Goal: Transaction & Acquisition: Book appointment/travel/reservation

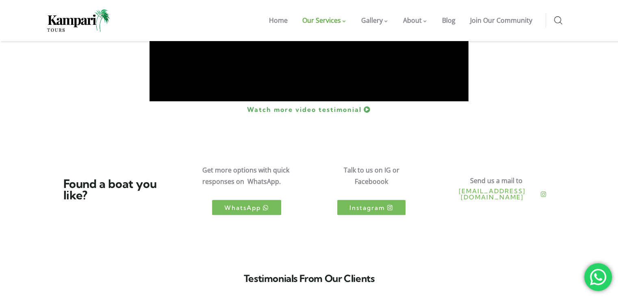
scroll to position [1463, 0]
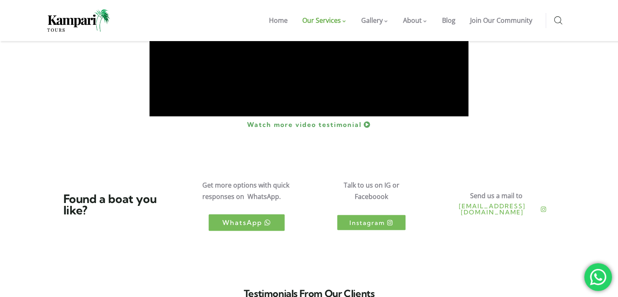
click at [226, 219] on span "WhatsApp" at bounding box center [242, 222] width 40 height 7
click at [228, 219] on span "WhatsApp" at bounding box center [242, 222] width 40 height 7
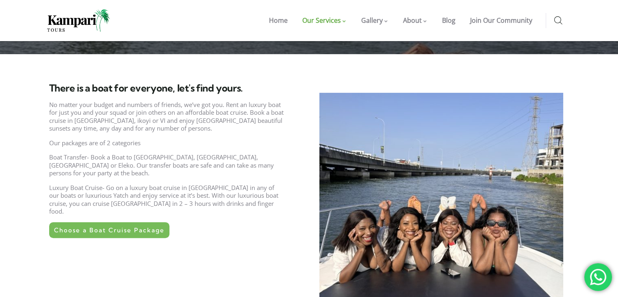
scroll to position [246, 0]
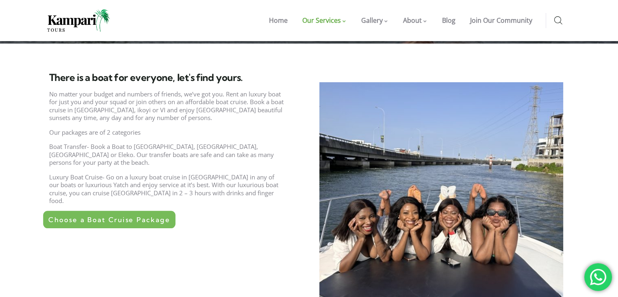
click at [114, 216] on span "Choose a Boat Cruise Package" at bounding box center [109, 219] width 122 height 7
